Goal: Check status: Check status

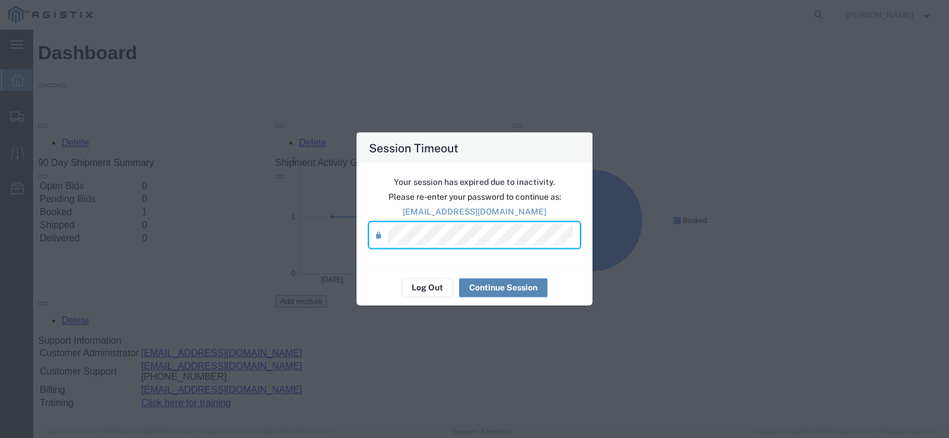
click at [486, 287] on button "Continue Session" at bounding box center [503, 287] width 88 height 19
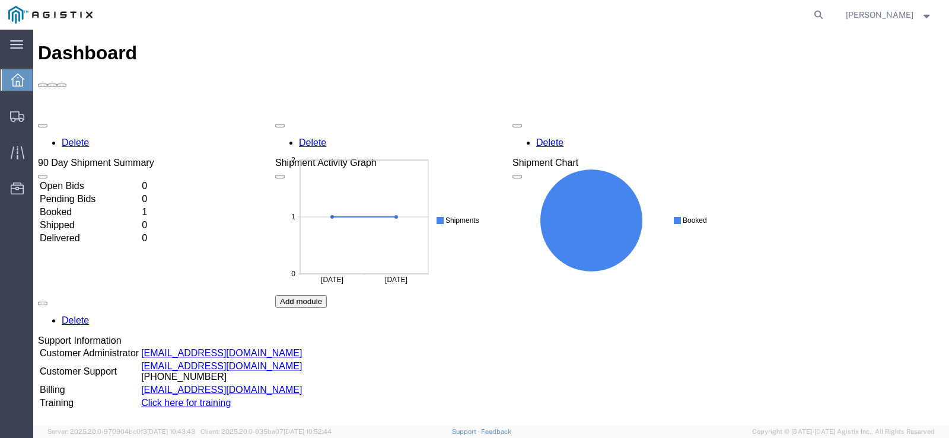
click at [78, 206] on td "Booked" at bounding box center [89, 212] width 101 height 12
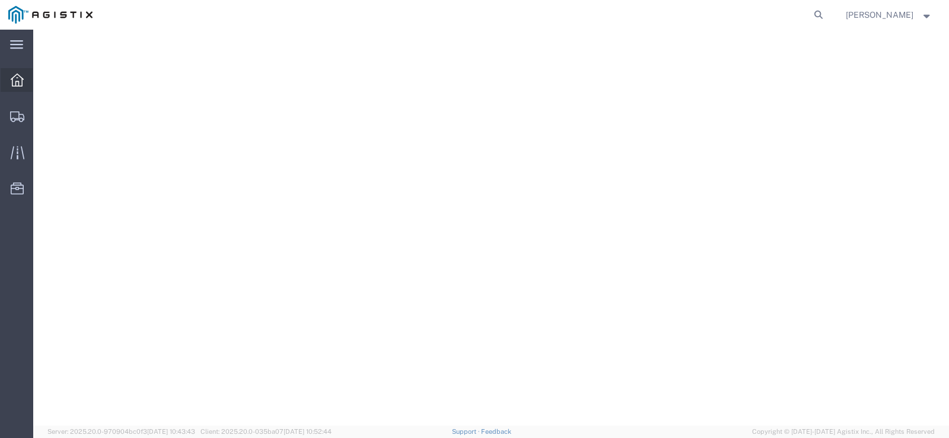
click at [12, 74] on icon at bounding box center [17, 80] width 13 height 13
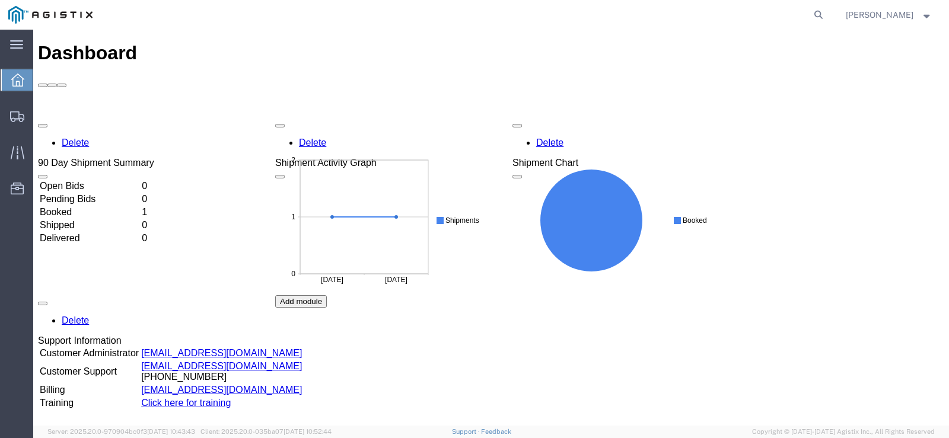
click at [69, 206] on td "Booked" at bounding box center [89, 212] width 101 height 12
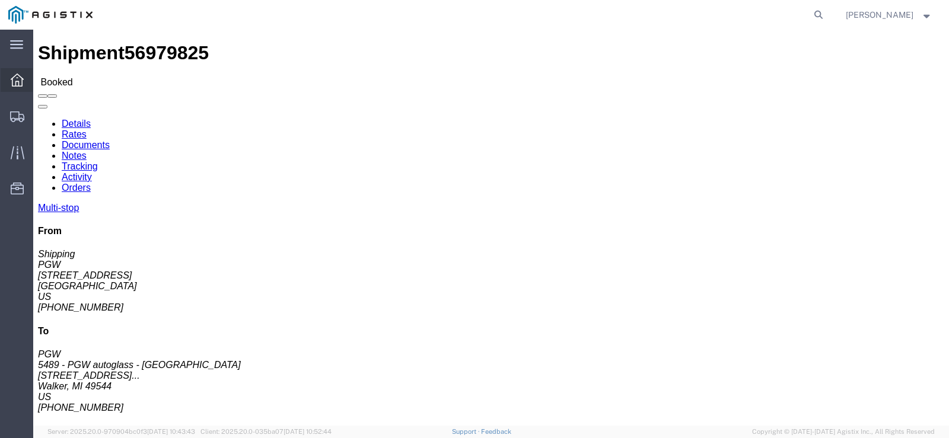
click at [25, 82] on div at bounding box center [17, 80] width 33 height 24
